Goal: Find specific page/section: Find specific page/section

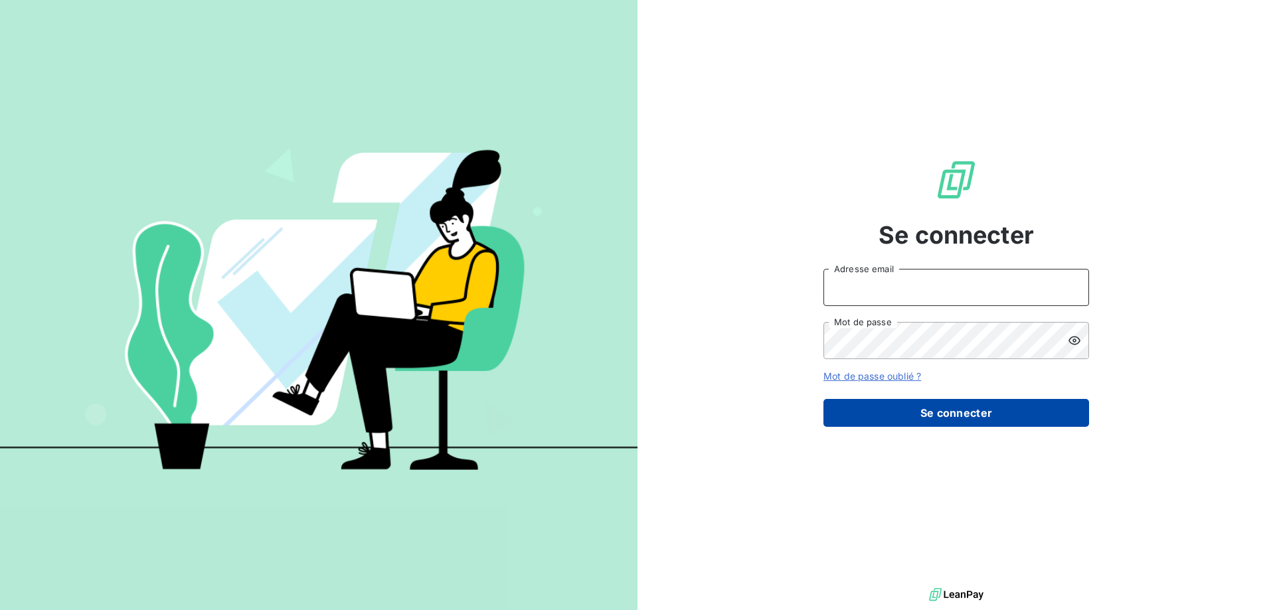
type input "[EMAIL_ADDRESS][DOMAIN_NAME]"
click at [949, 416] on button "Se connecter" at bounding box center [956, 413] width 266 height 28
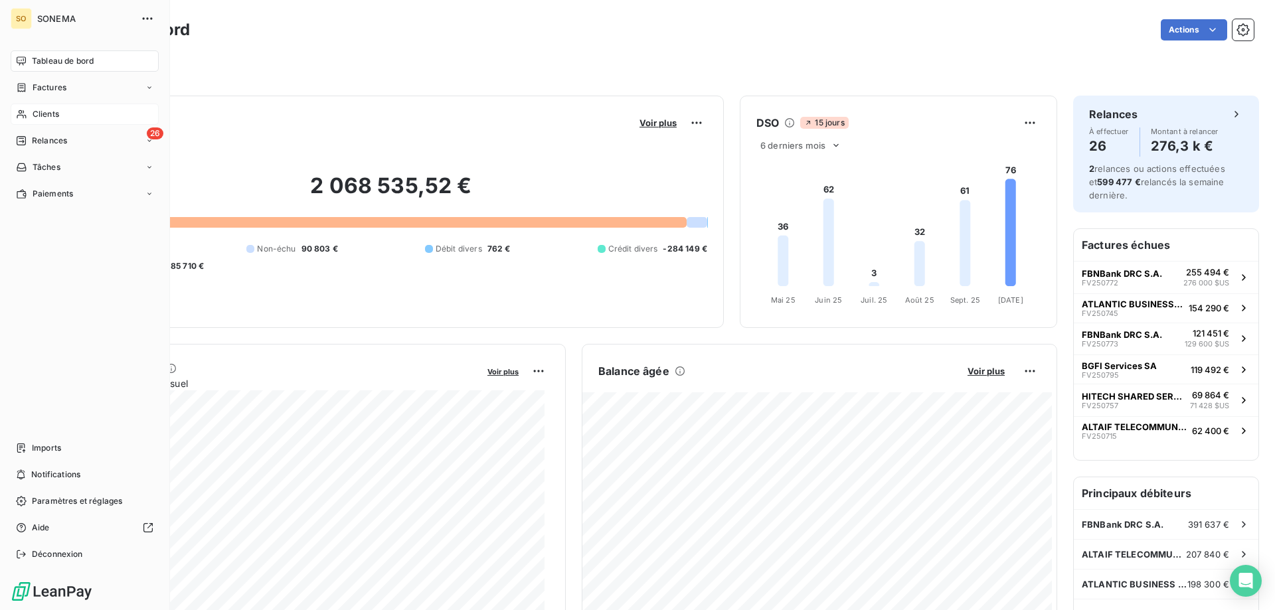
click at [40, 111] on span "Clients" at bounding box center [46, 114] width 27 height 12
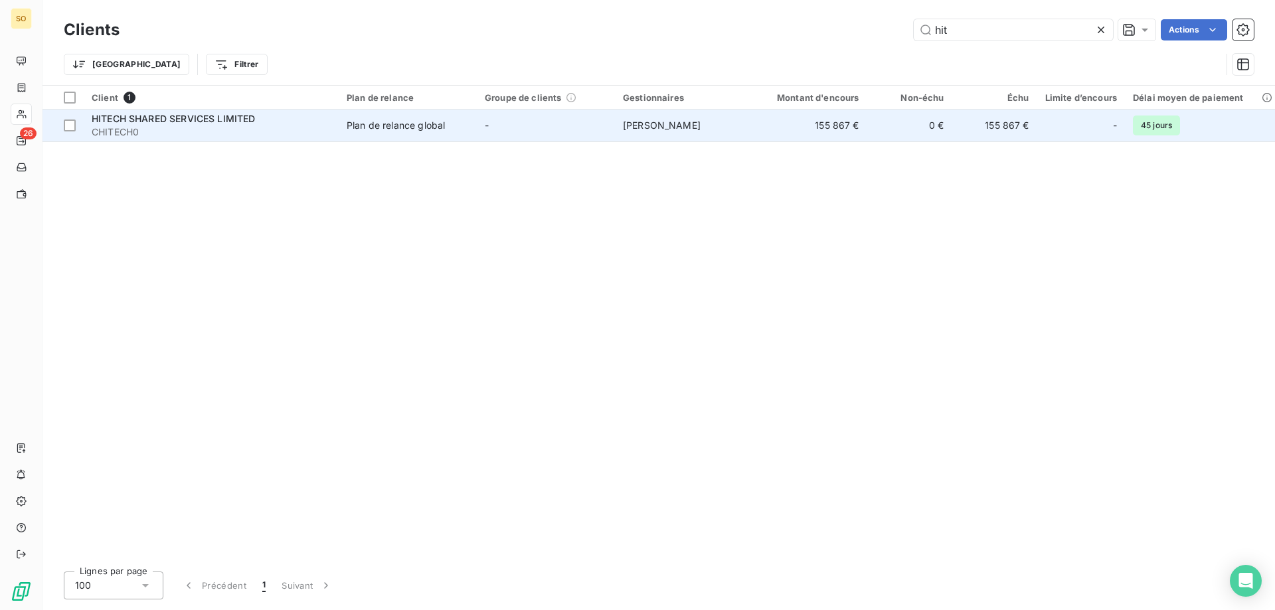
type input "hit"
click at [186, 121] on span "HITECH SHARED SERVICES LIMITED" at bounding box center [174, 118] width 164 height 11
